Goal: Information Seeking & Learning: Find contact information

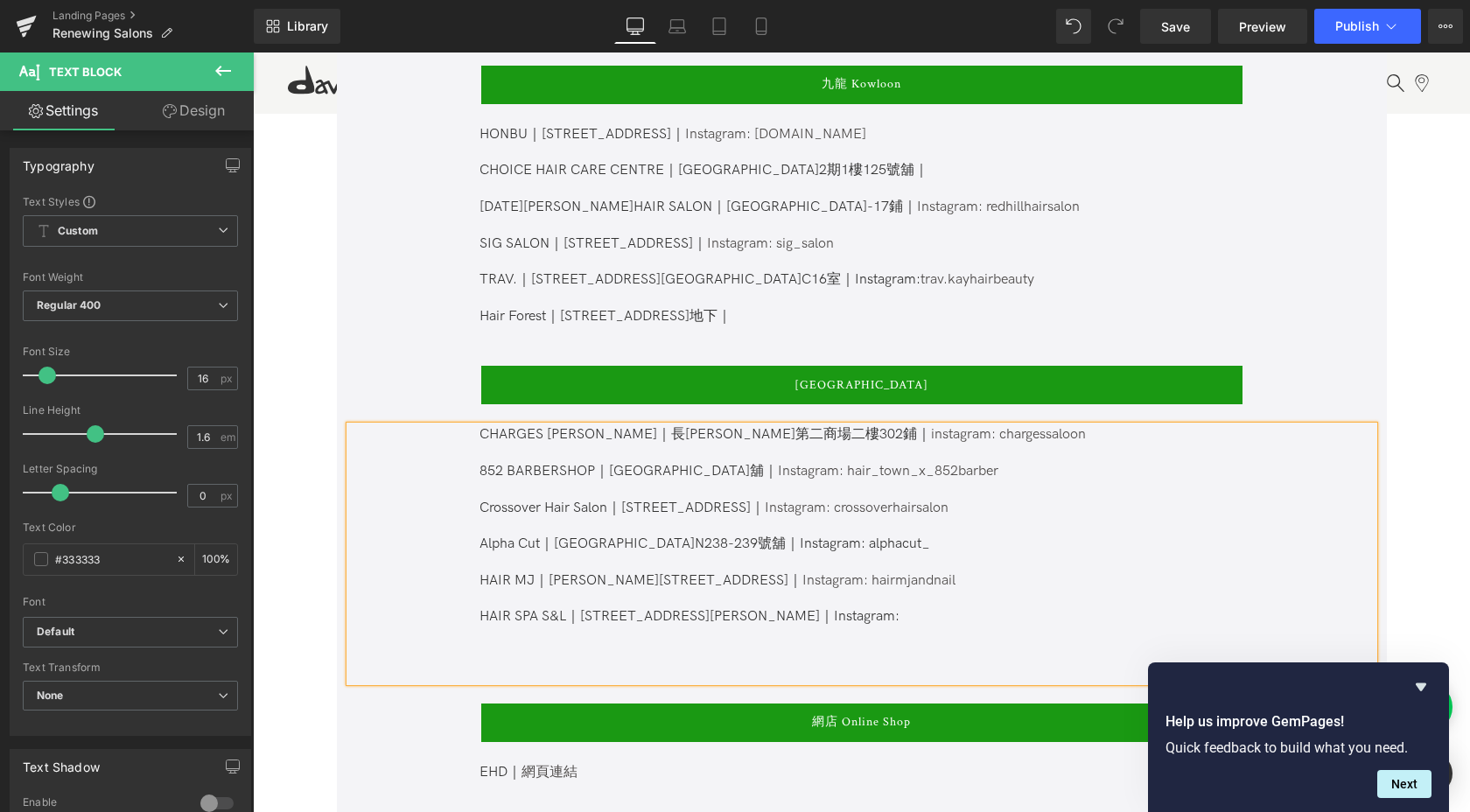
paste div
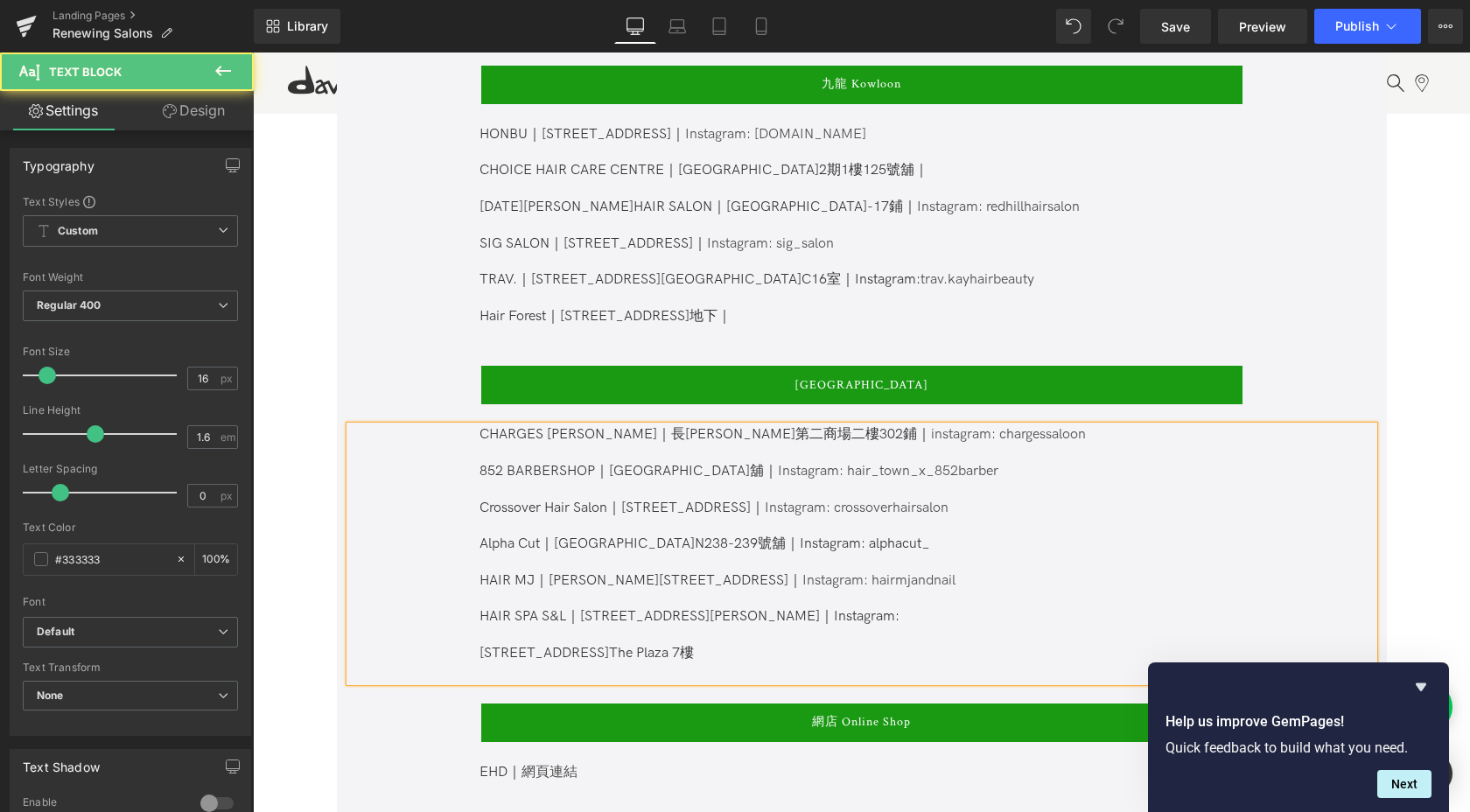
click at [480, 644] on span "[STREET_ADDRESS]The Plaza 7樓" at bounding box center [587, 652] width 215 height 16
drag, startPoint x: 581, startPoint y: 591, endPoint x: 561, endPoint y: 591, distance: 20.0
click at [561, 608] on p "HAIR SPA S&L｜[STREET_ADDRESS][PERSON_NAME] ｜Instagram:" at bounding box center [861, 617] width 762 height 18
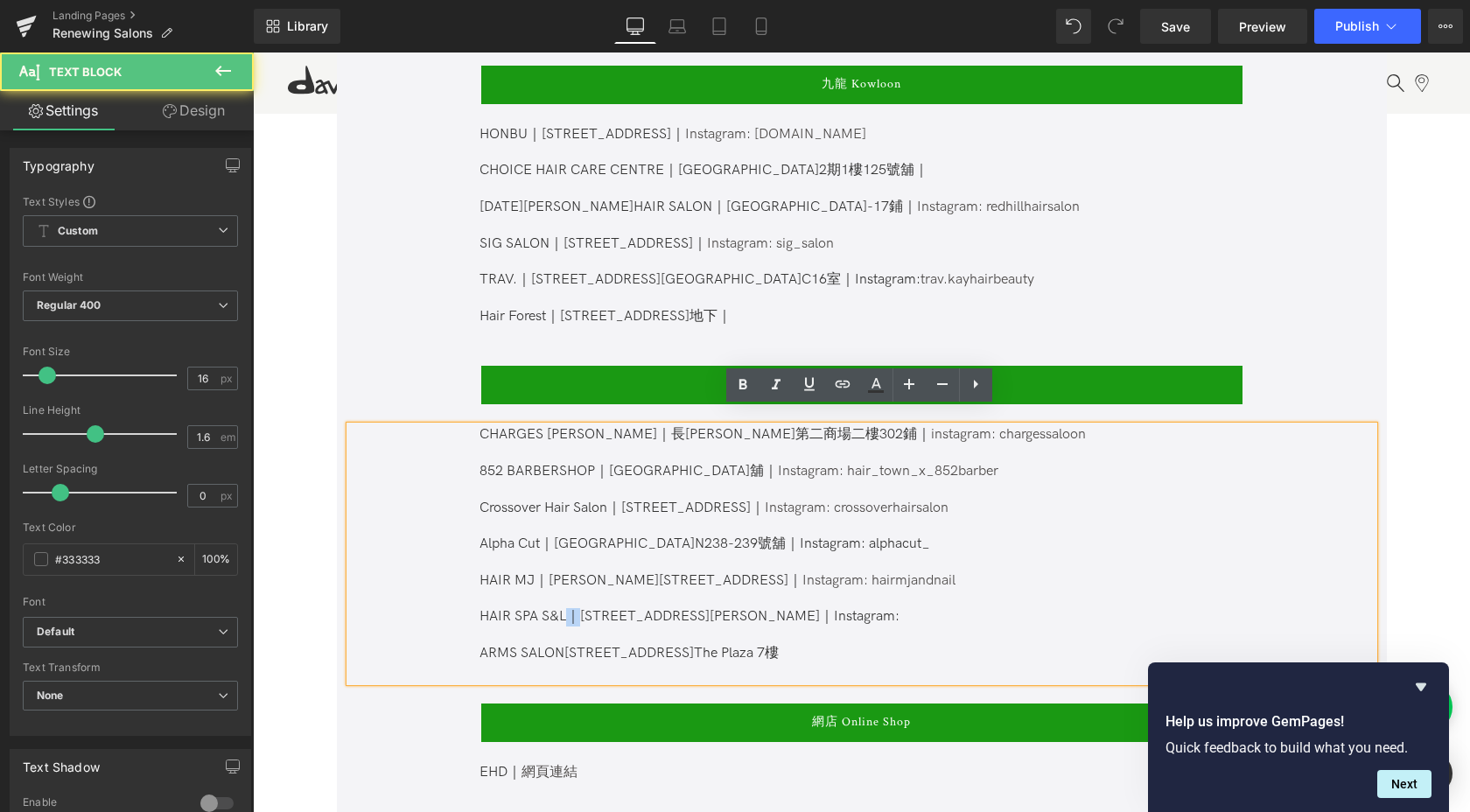
copy p "｜"
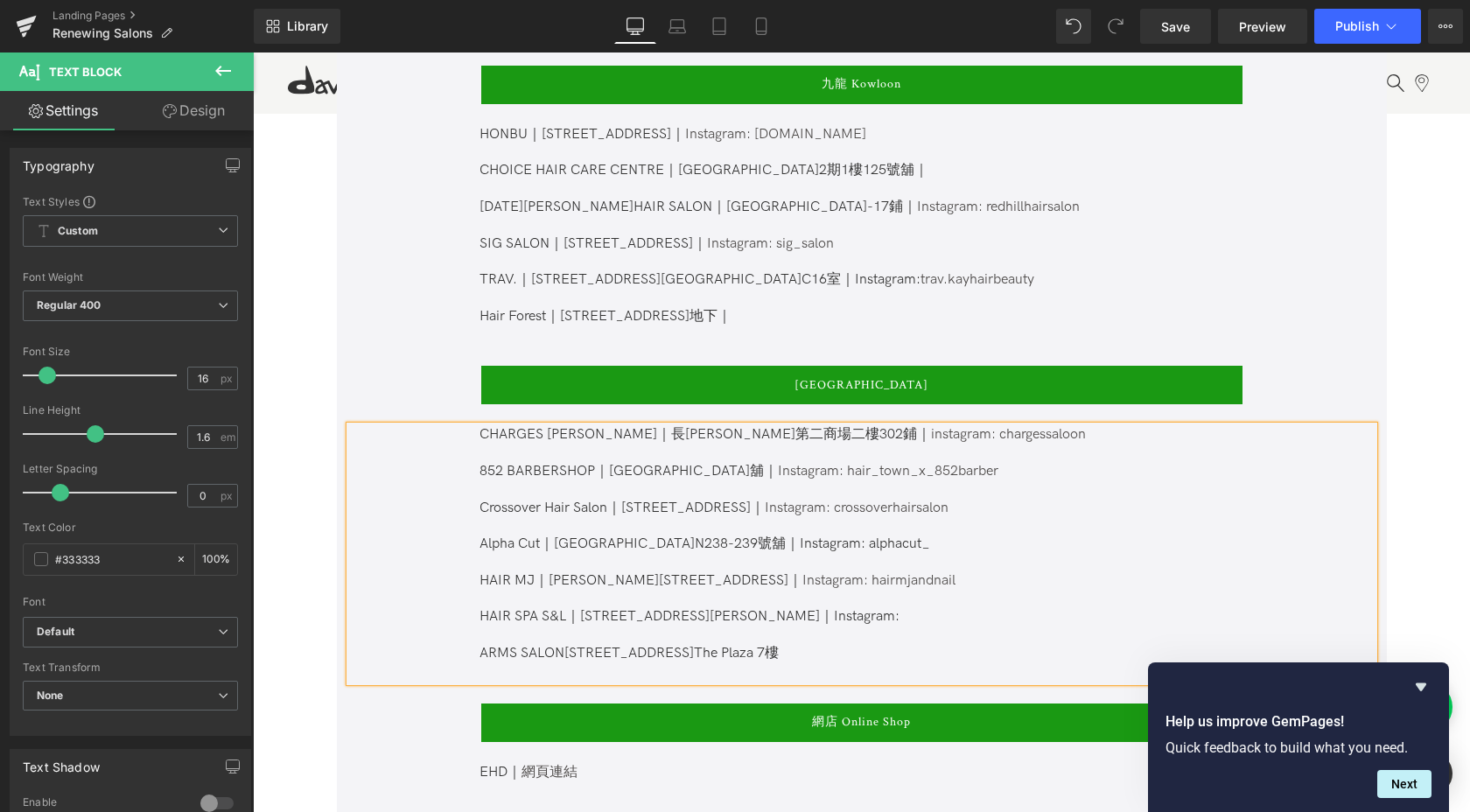
click at [560, 644] on span "ARMS SALON[STREET_ADDRESS]The Plaza 7樓" at bounding box center [629, 652] width 299 height 16
click at [773, 644] on span "ARMS SALON｜[STREET_ADDRESS][GEOGRAPHIC_DATA]" at bounding box center [665, 652] width 370 height 16
click at [722, 644] on span "ARMS SALON｜[STREET_ADDRESS]｜" at bounding box center [600, 652] width 242 height 16
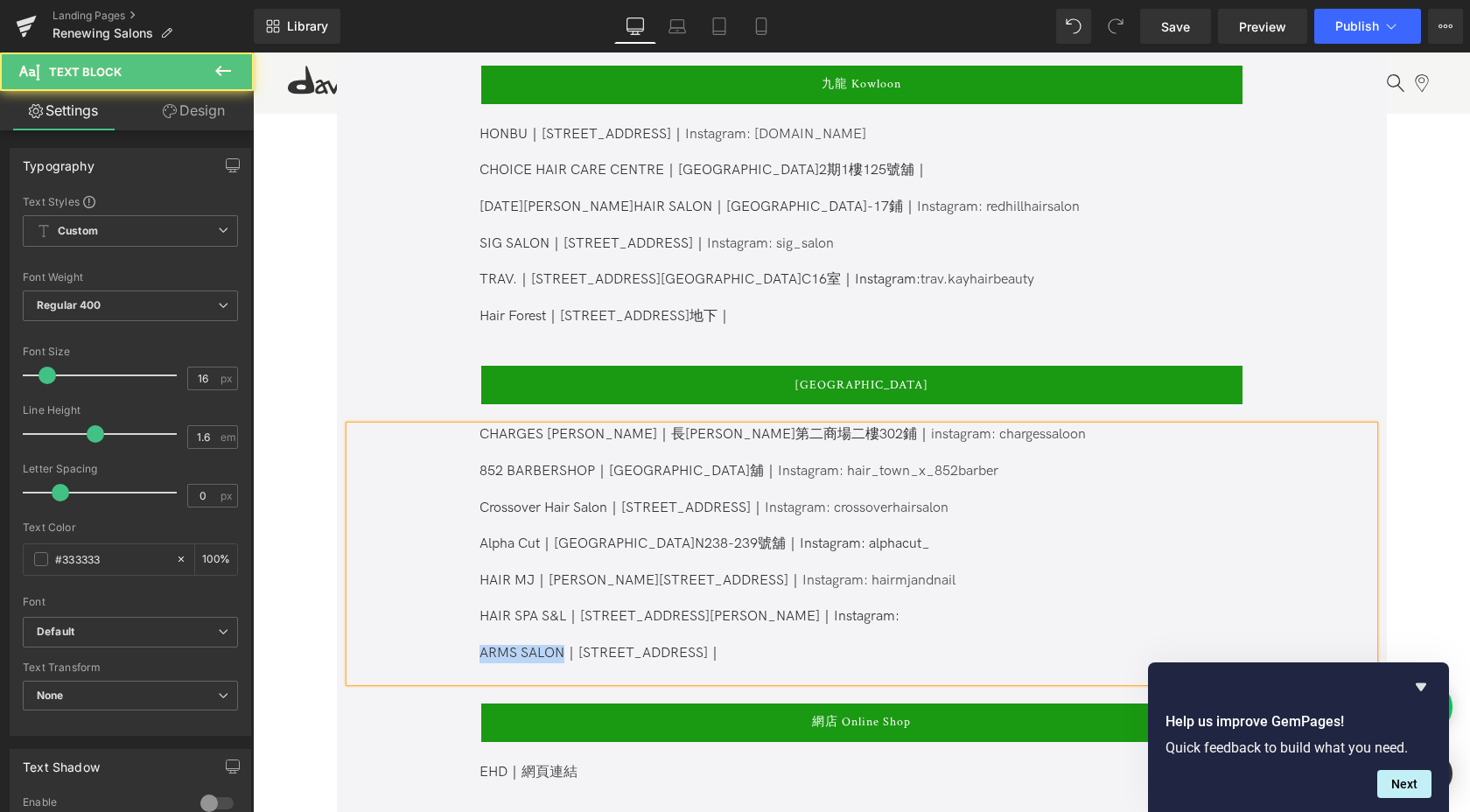
drag, startPoint x: 562, startPoint y: 632, endPoint x: 418, endPoint y: 632, distance: 144.0
click at [418, 632] on div "CHARGES [PERSON_NAME]｜長[PERSON_NAME]第二商場二樓302鋪｜ instagram: chargessaloon 852 BA…" at bounding box center [861, 553] width 1024 height 255
copy span "ARMS SALON"
click at [848, 663] on p at bounding box center [861, 671] width 762 height 18
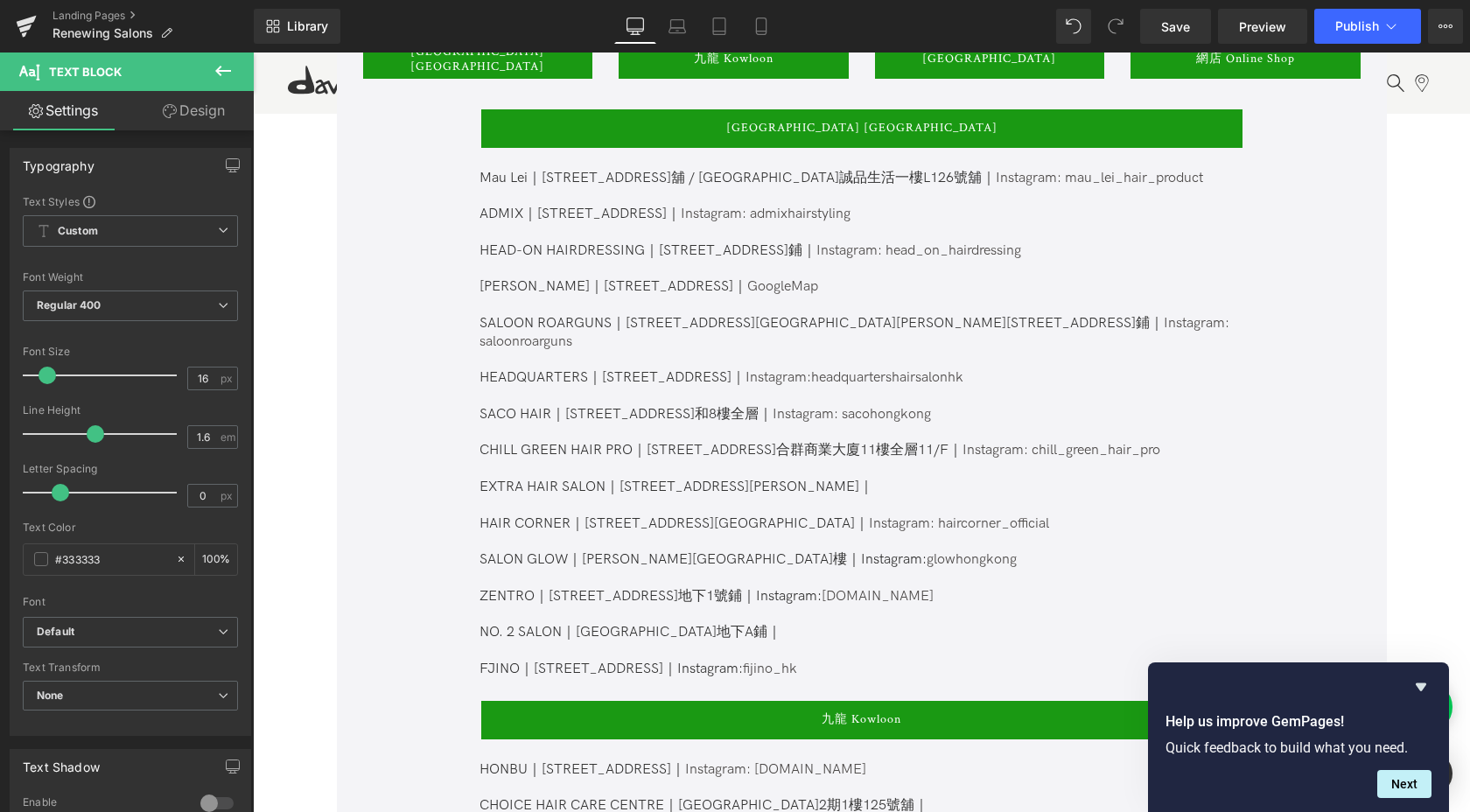
scroll to position [1032, 0]
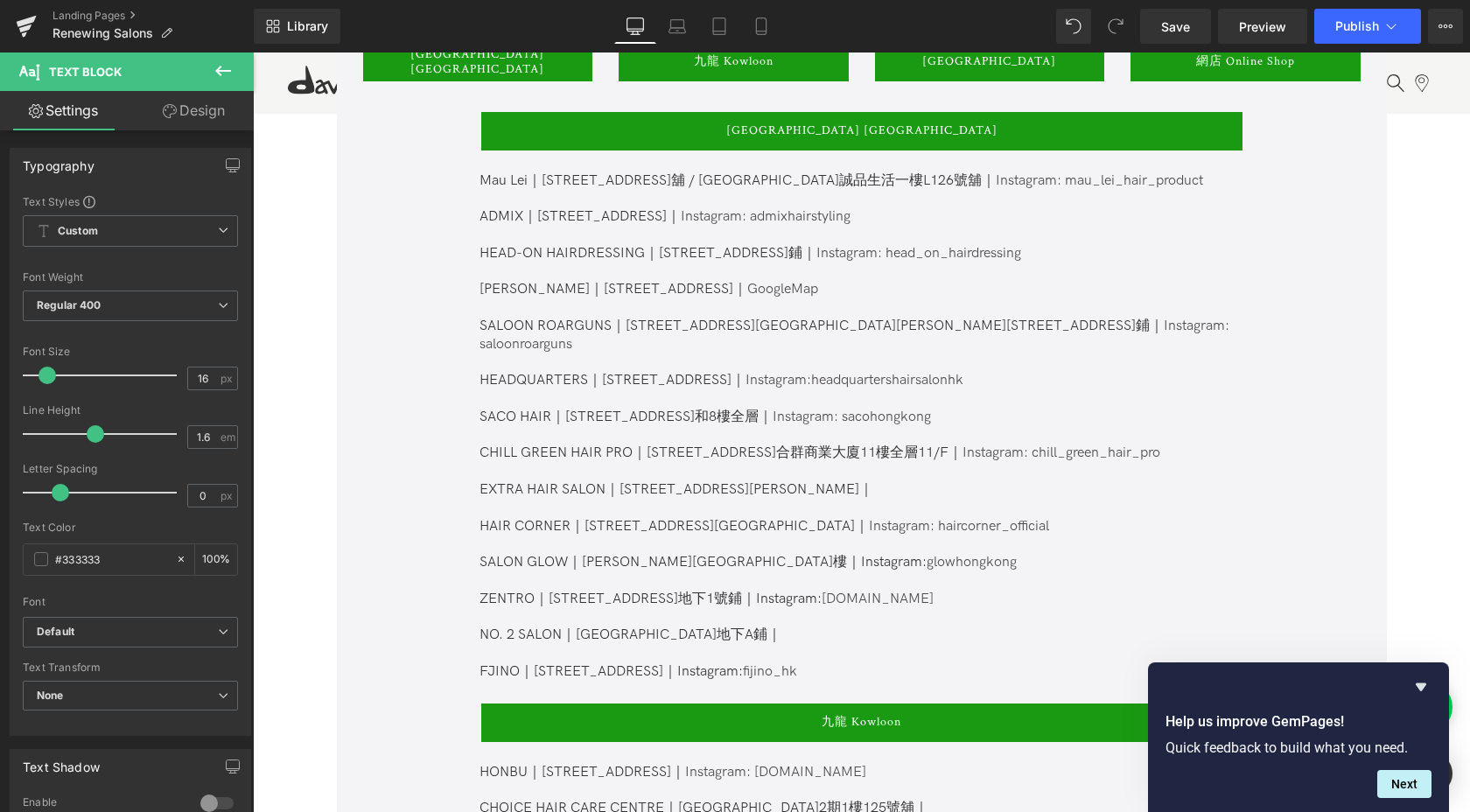
click at [855, 650] on p "NO. 2 SALON｜[GEOGRAPHIC_DATA]地下A鋪｜ FJINO｜[STREET_ADDRESS]｜Instagram: fijino_hk" at bounding box center [861, 653] width 762 height 55
